Goal: Task Accomplishment & Management: Manage account settings

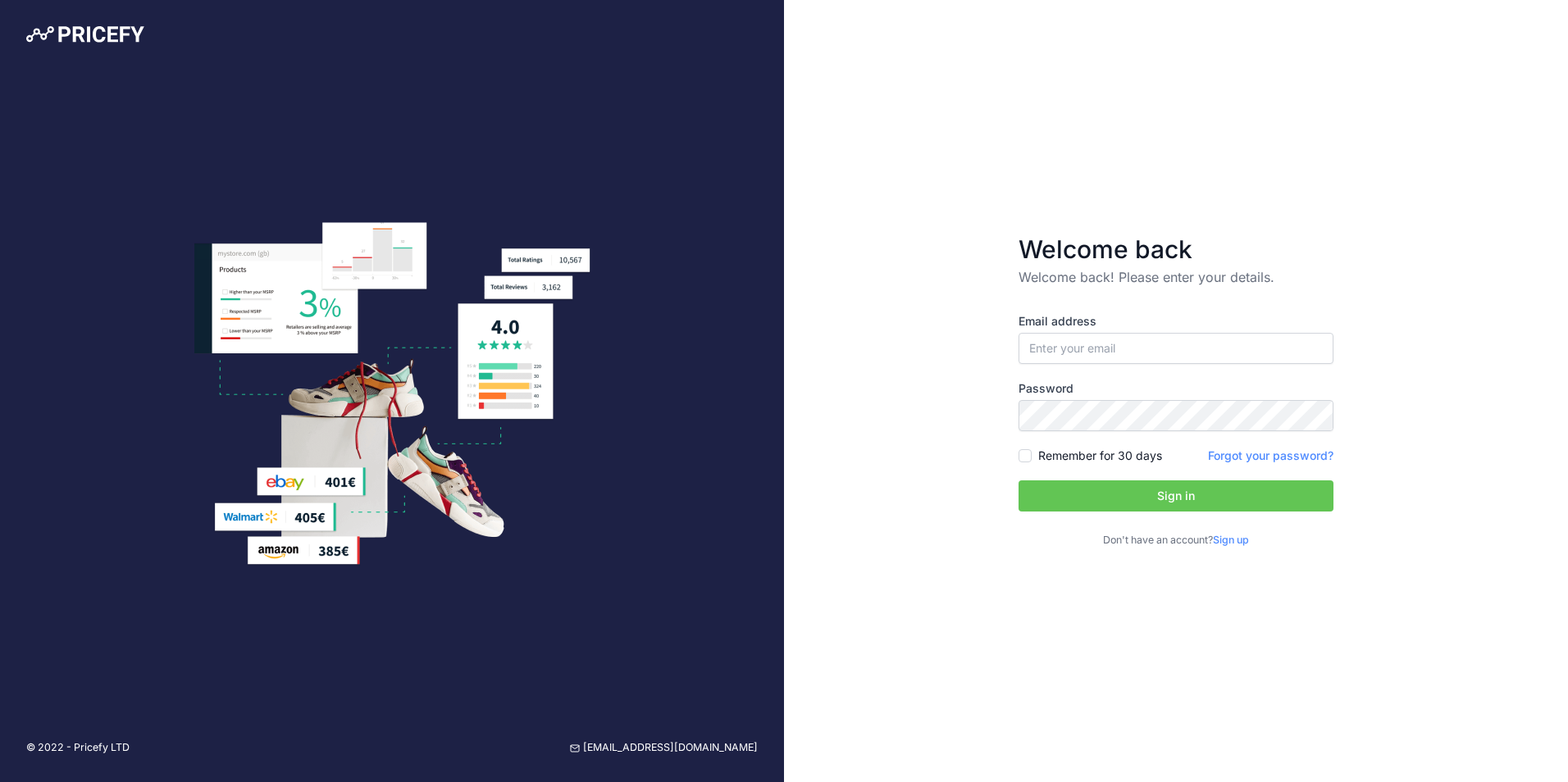
type input "[PERSON_NAME][EMAIL_ADDRESS][DOMAIN_NAME]"
click at [1206, 491] on button "Sign in" at bounding box center [1176, 495] width 315 height 31
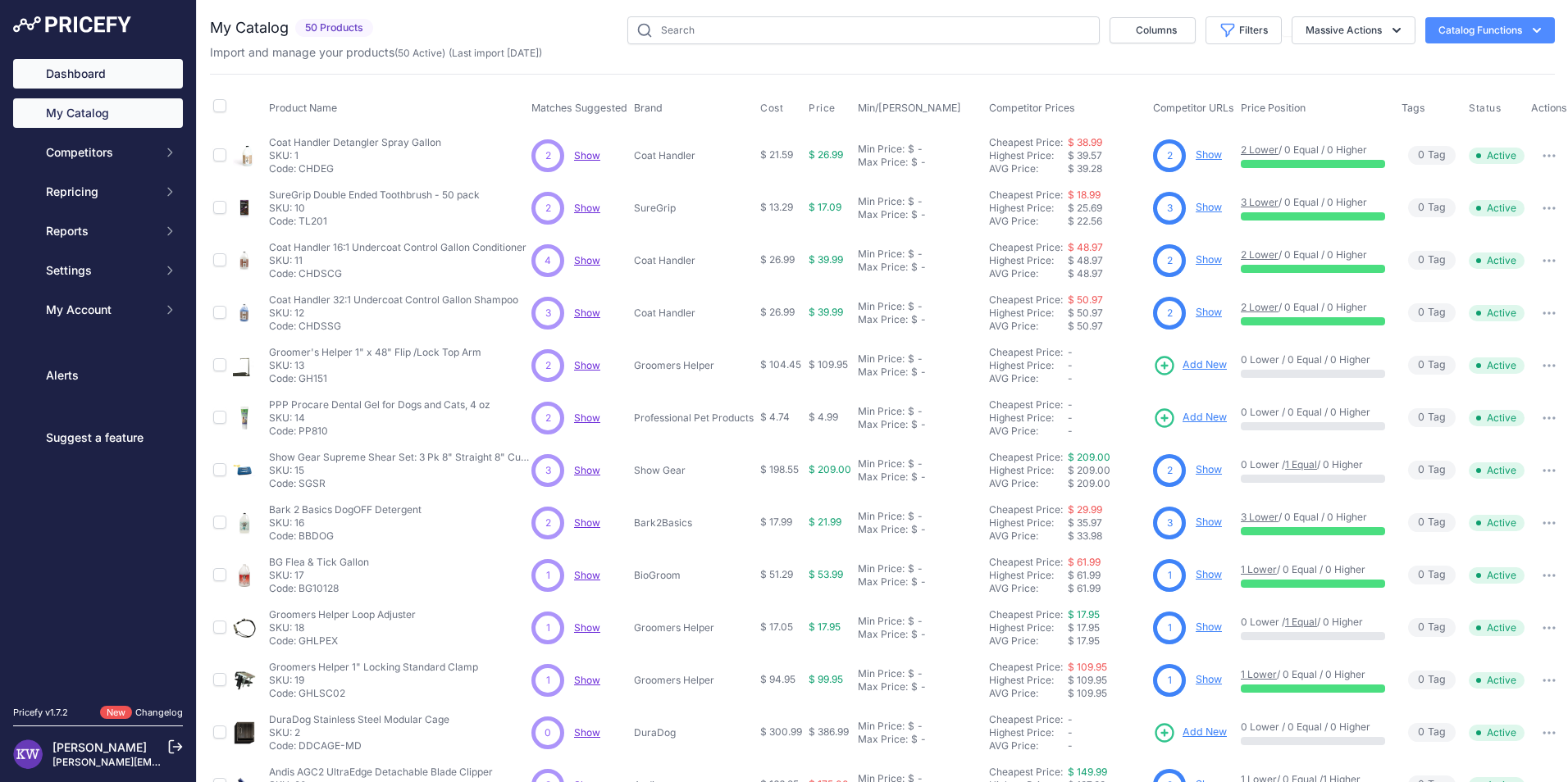
click at [92, 75] on link "Dashboard" at bounding box center [98, 74] width 169 height 29
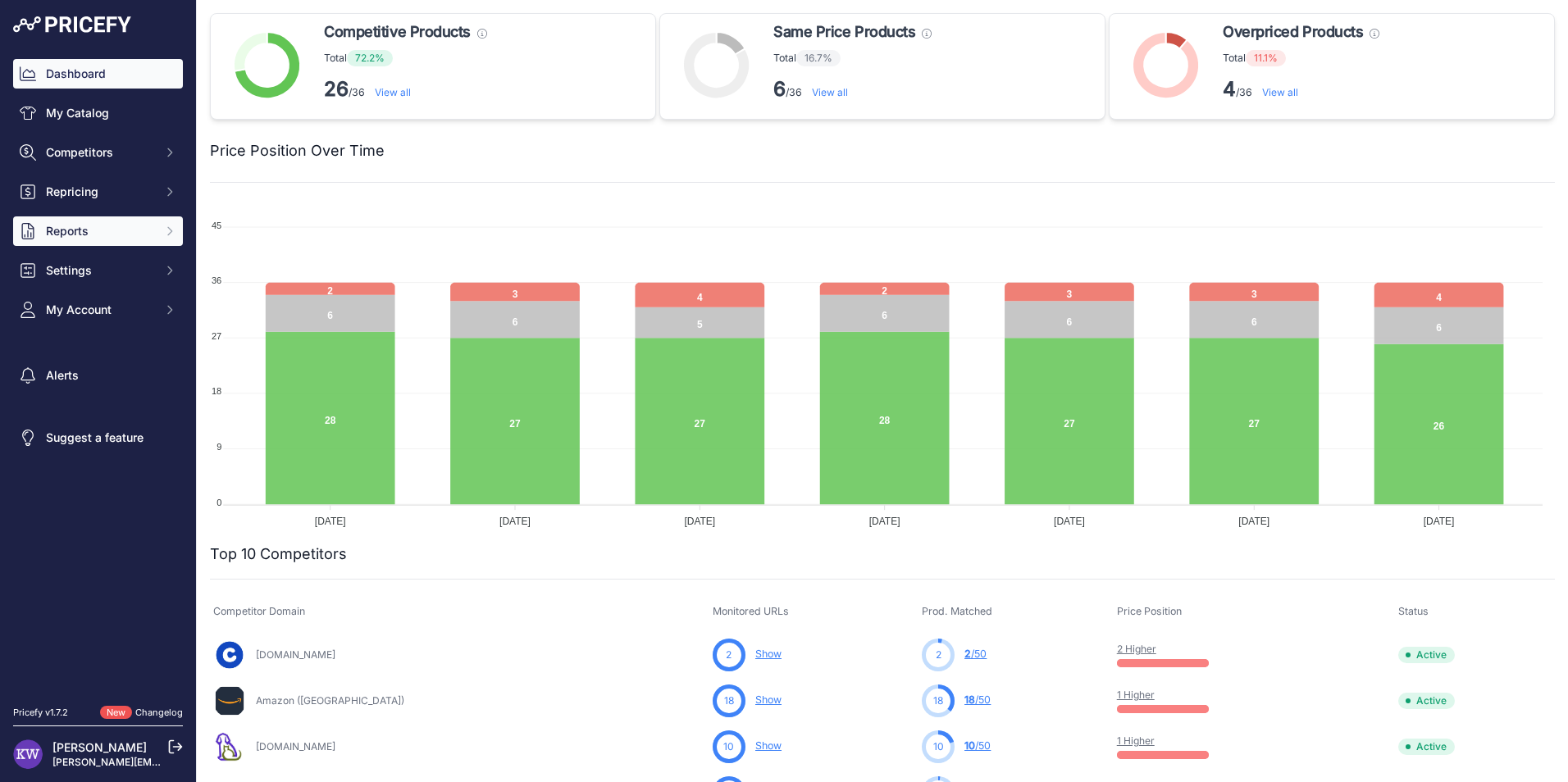
click at [94, 237] on span "Reports" at bounding box center [100, 231] width 108 height 16
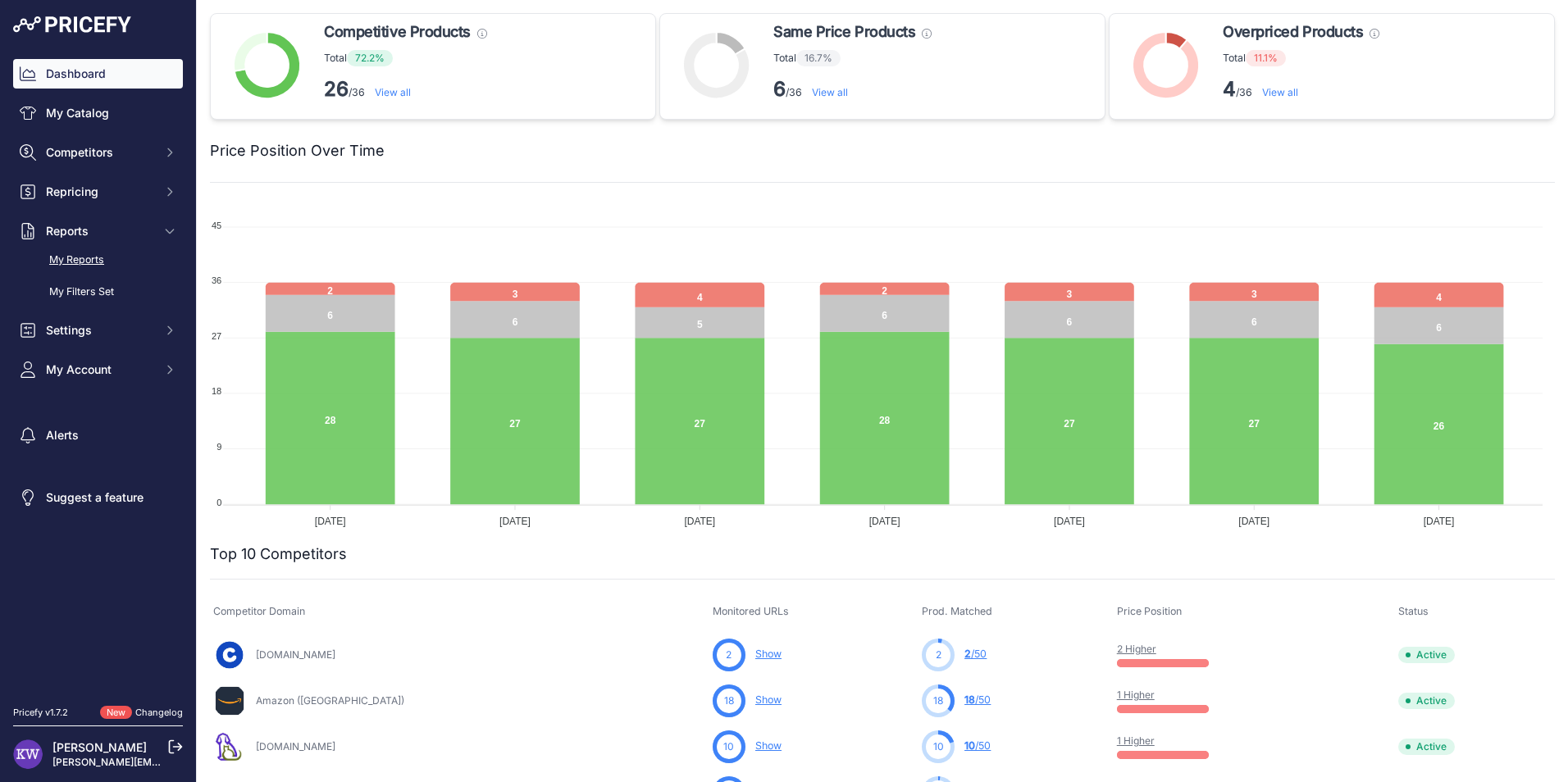
click at [98, 252] on link "My Reports" at bounding box center [98, 260] width 169 height 29
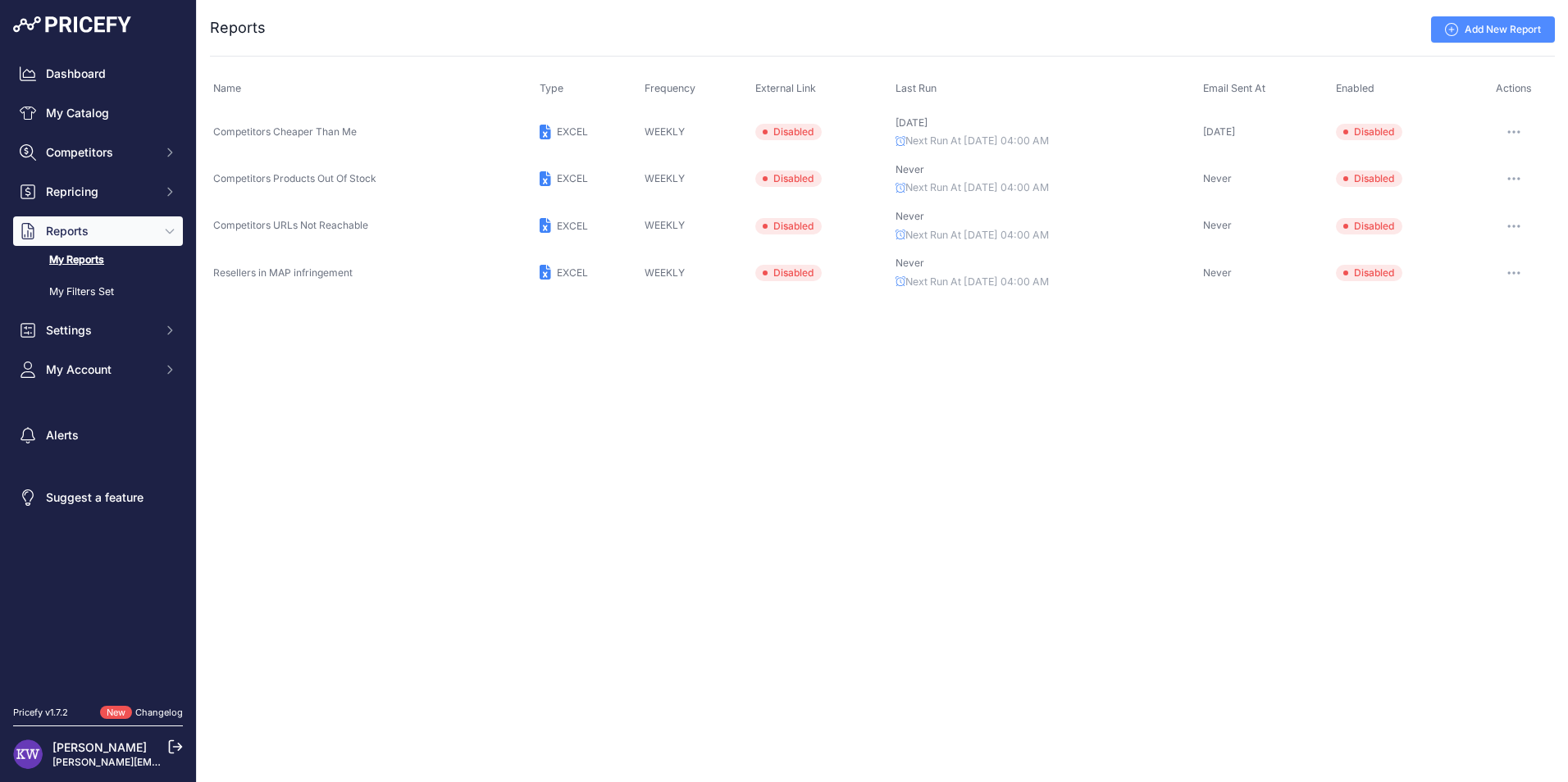
click at [1518, 132] on icon "button" at bounding box center [1518, 132] width 2 height 2
click at [1505, 191] on button "Send report now" at bounding box center [1499, 193] width 105 height 27
click at [70, 107] on link "My Catalog" at bounding box center [98, 113] width 169 height 29
click at [72, 82] on link "Dashboard" at bounding box center [98, 74] width 169 height 29
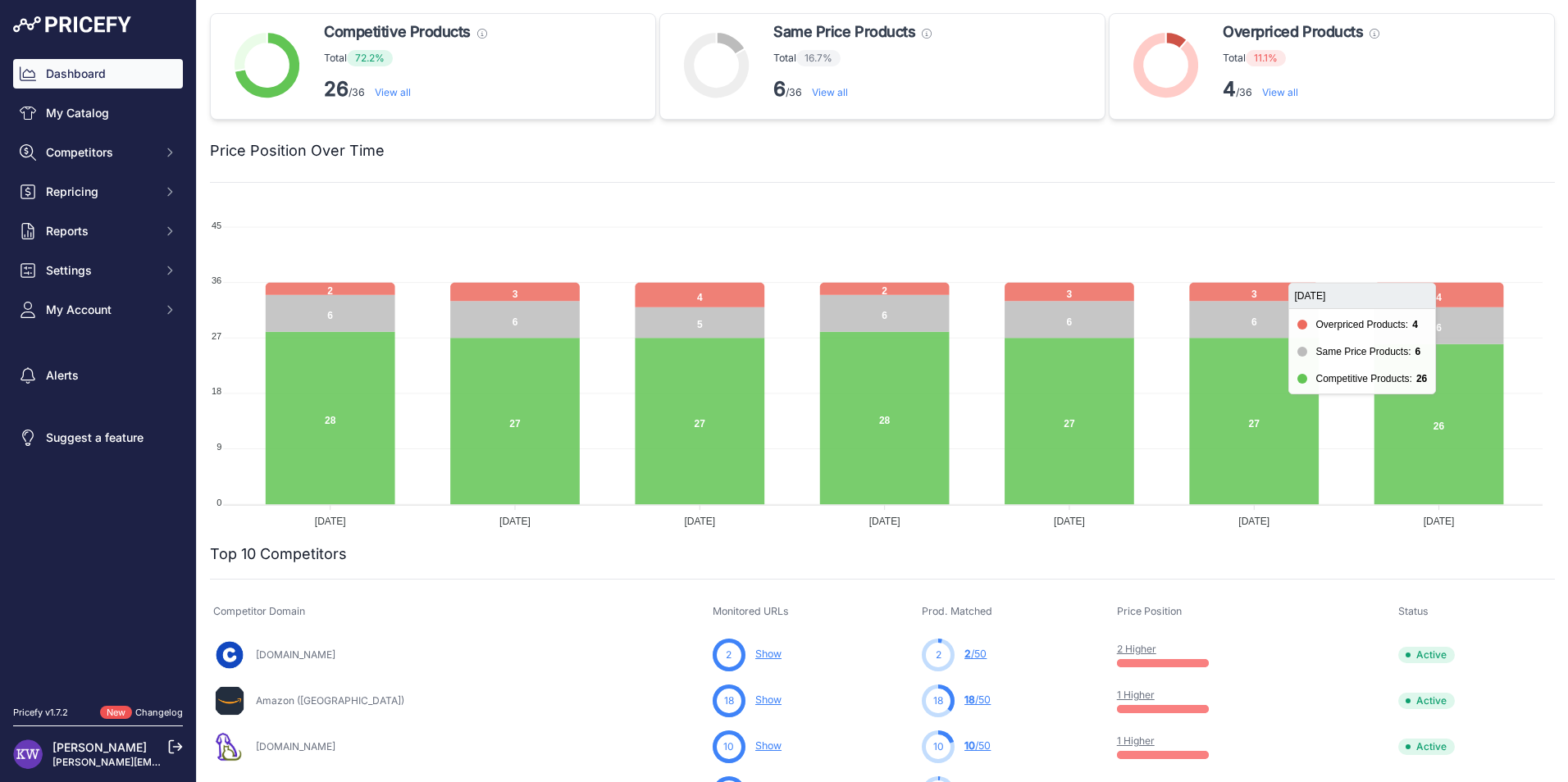
click at [1458, 298] on icon at bounding box center [1439, 295] width 129 height 25
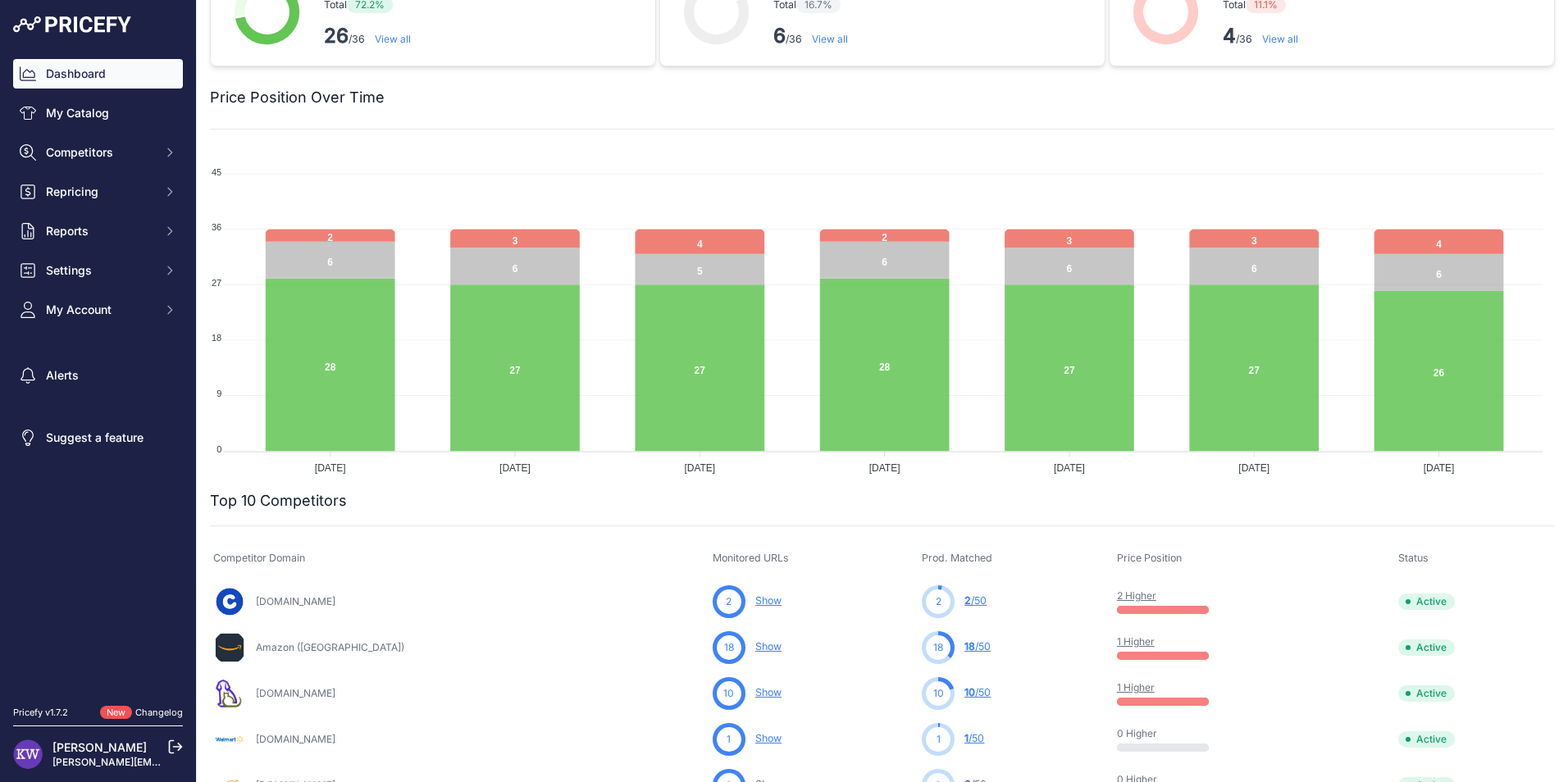
scroll to position [82, 0]
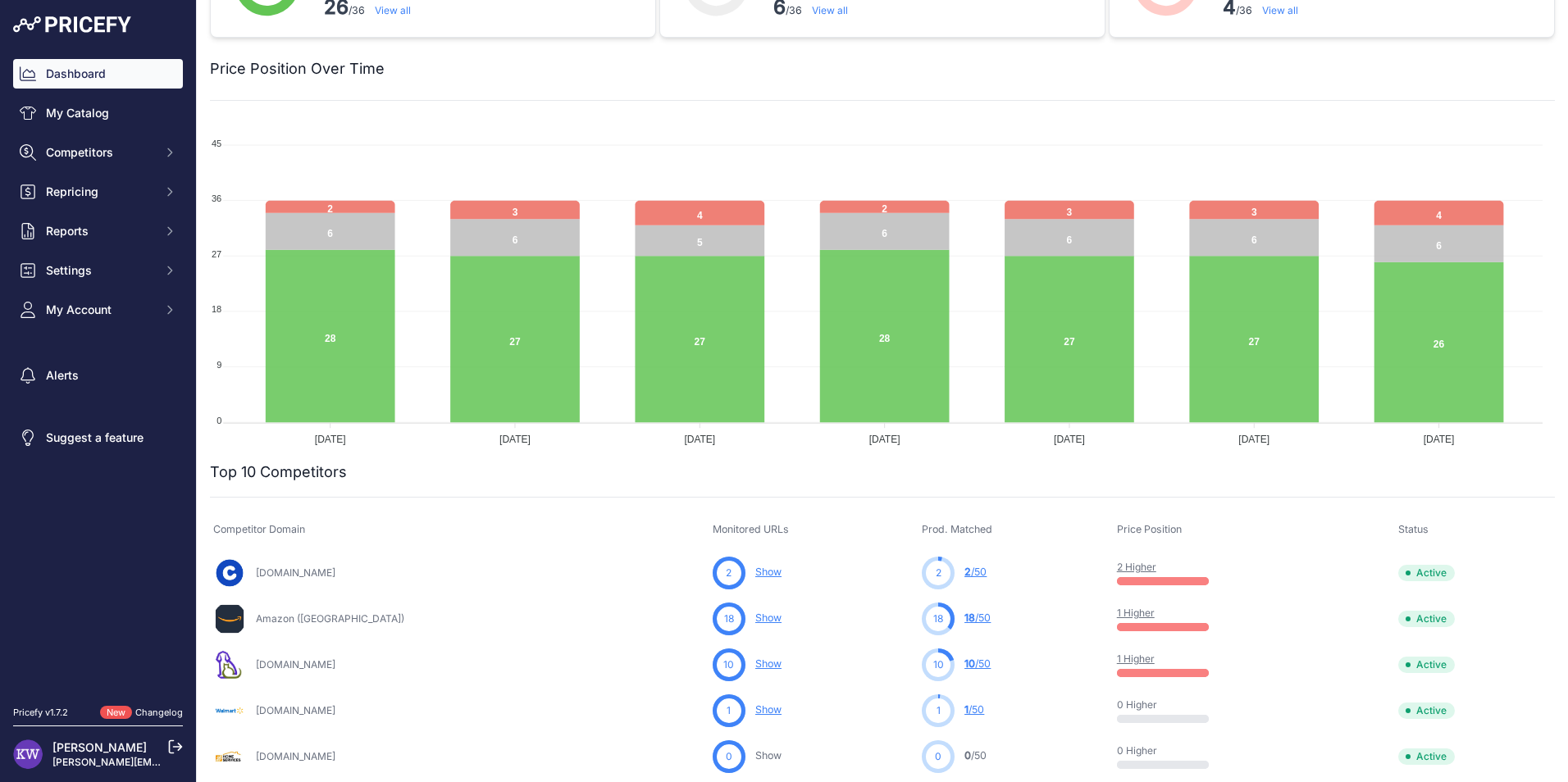
click at [1117, 567] on link "2 Higher" at bounding box center [1137, 566] width 39 height 12
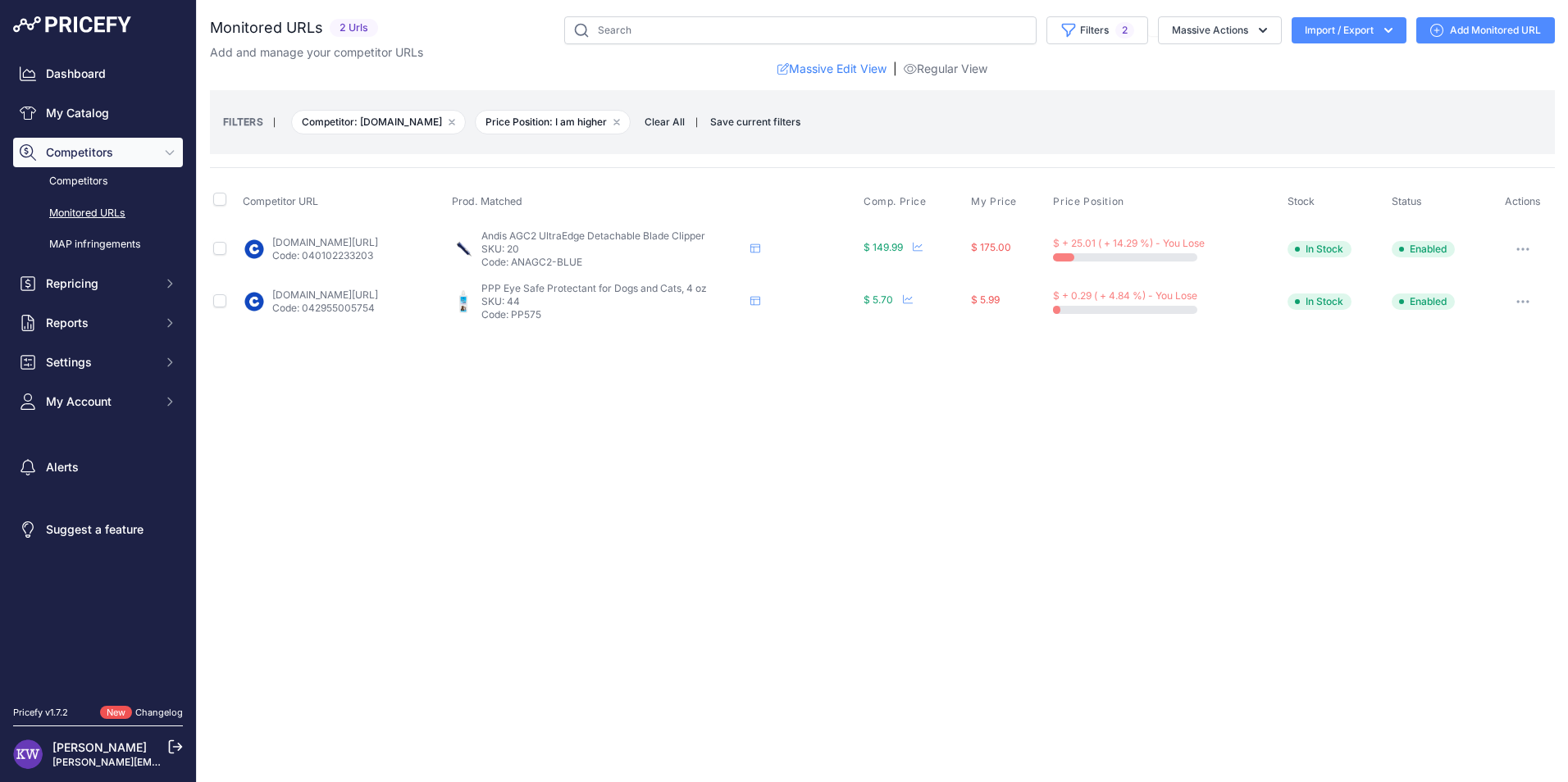
click at [371, 246] on link "[DOMAIN_NAME][URL]" at bounding box center [325, 242] width 106 height 12
